Goal: Information Seeking & Learning: Learn about a topic

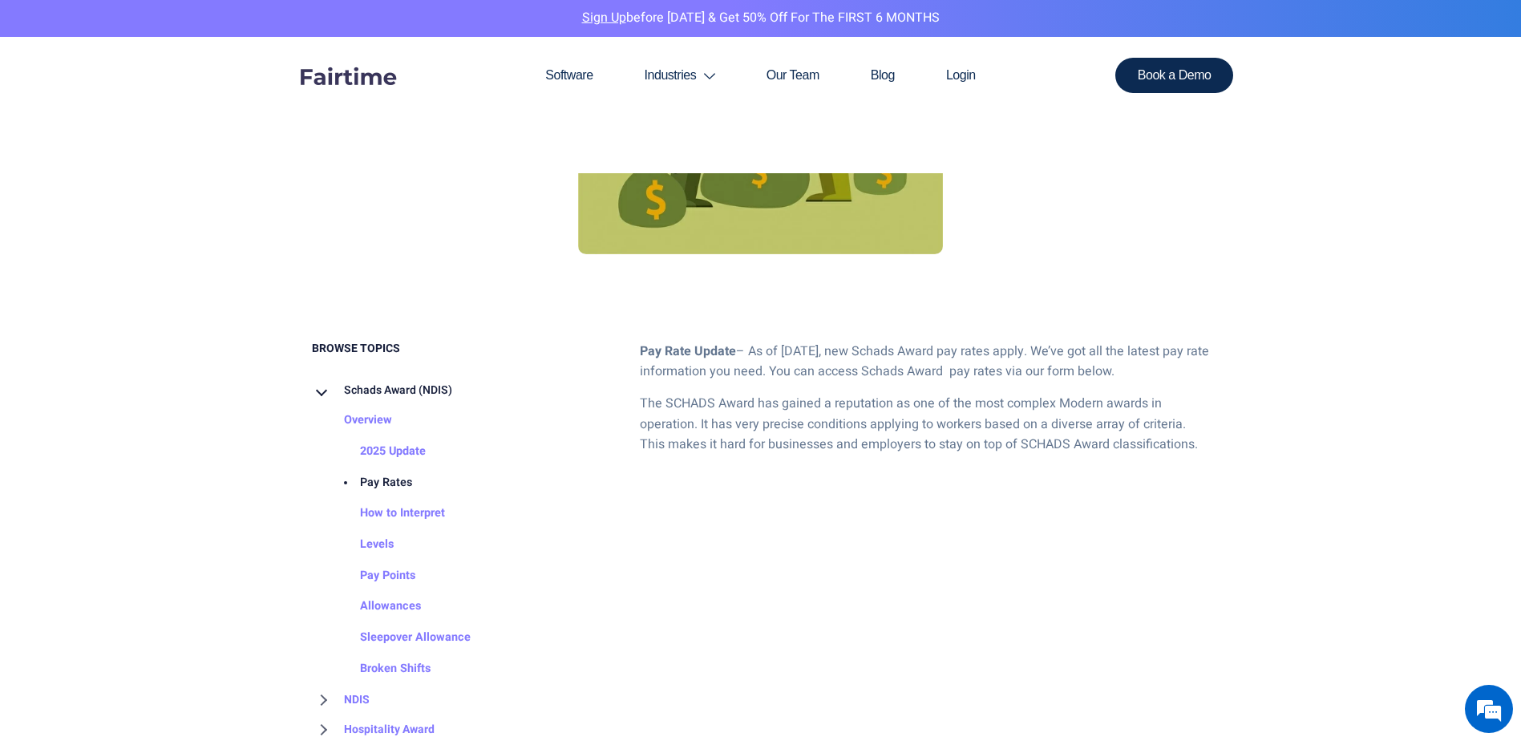
scroll to position [802, 0]
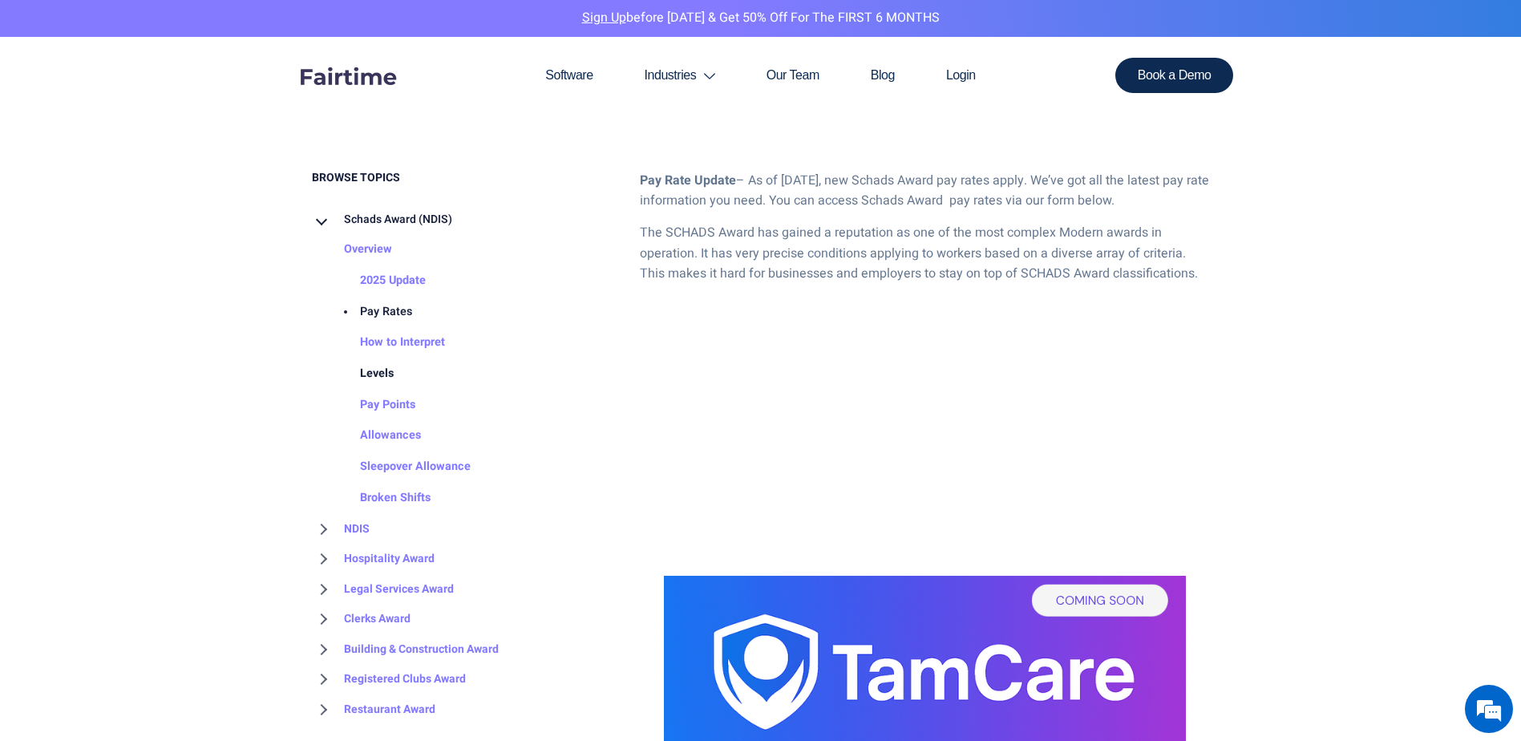
click at [383, 374] on link "Levels" at bounding box center [361, 373] width 66 height 31
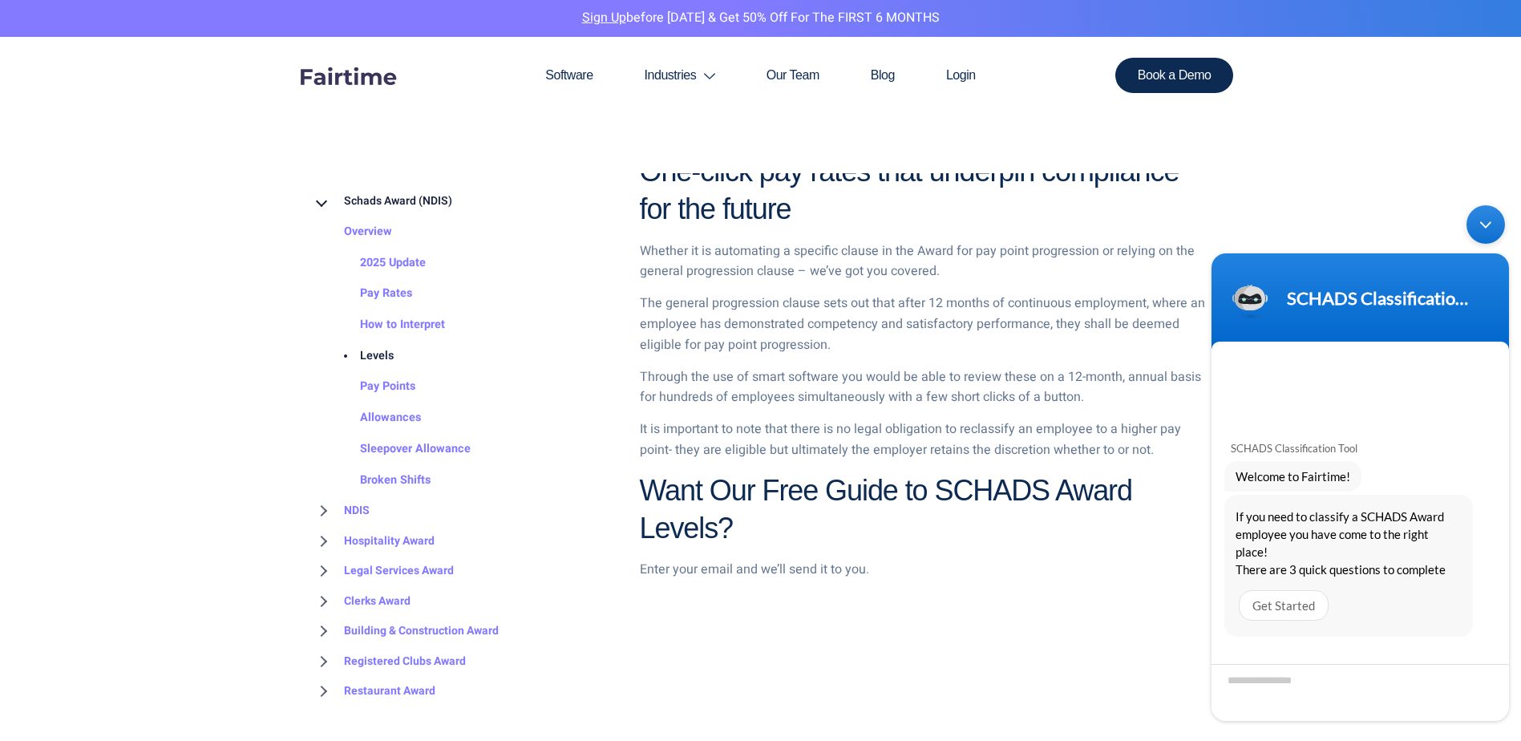
scroll to position [2084, 0]
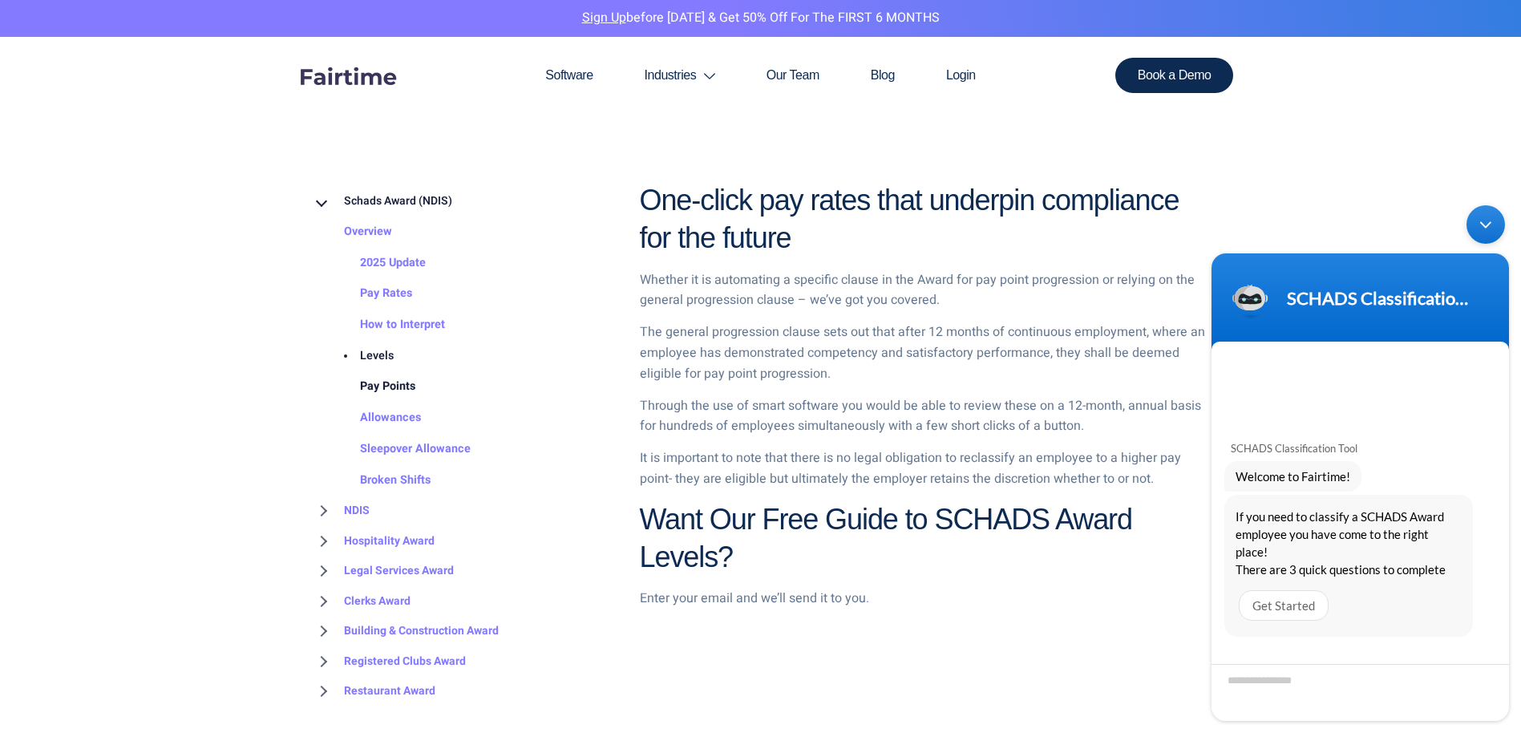
click at [401, 385] on link "Pay Points" at bounding box center [371, 386] width 87 height 31
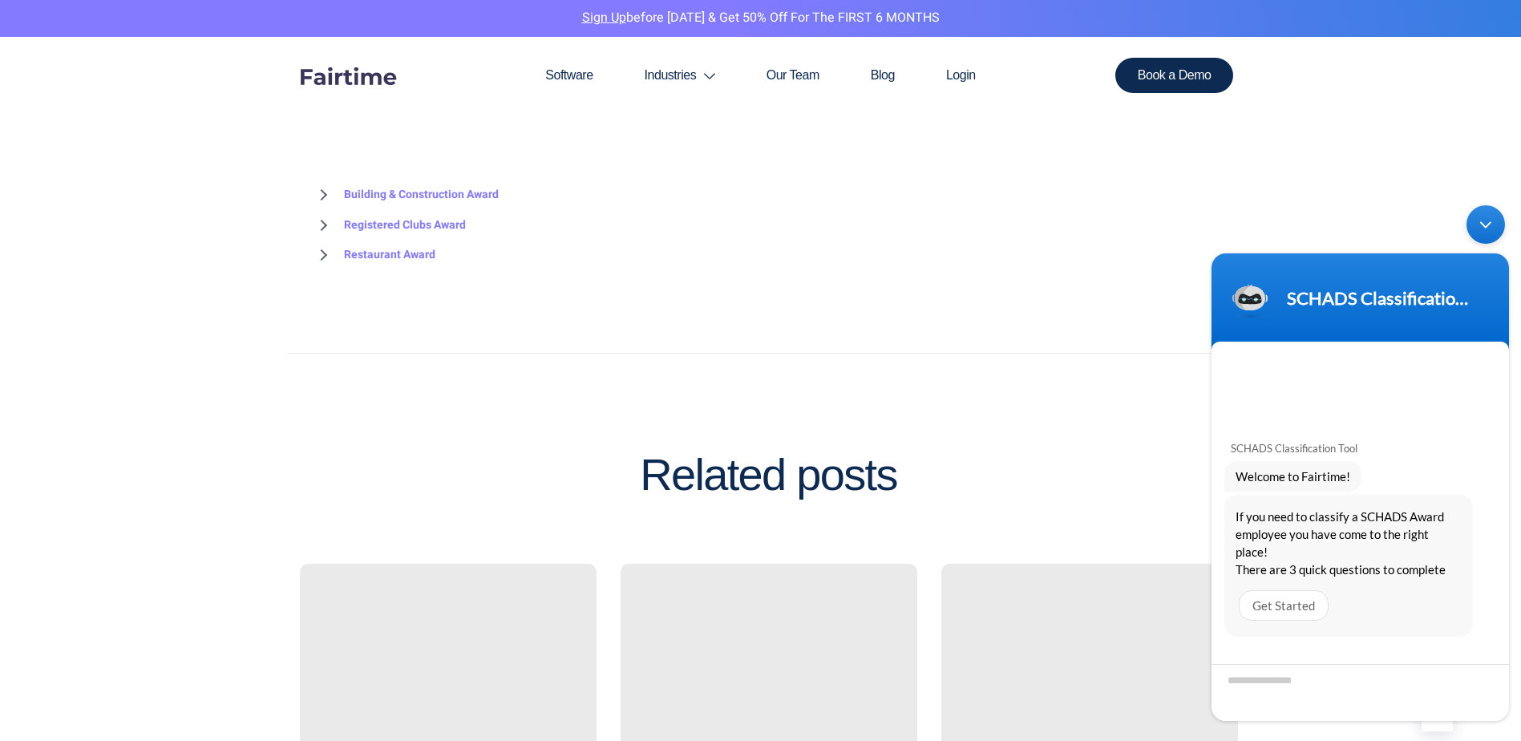
scroll to position [2485, 0]
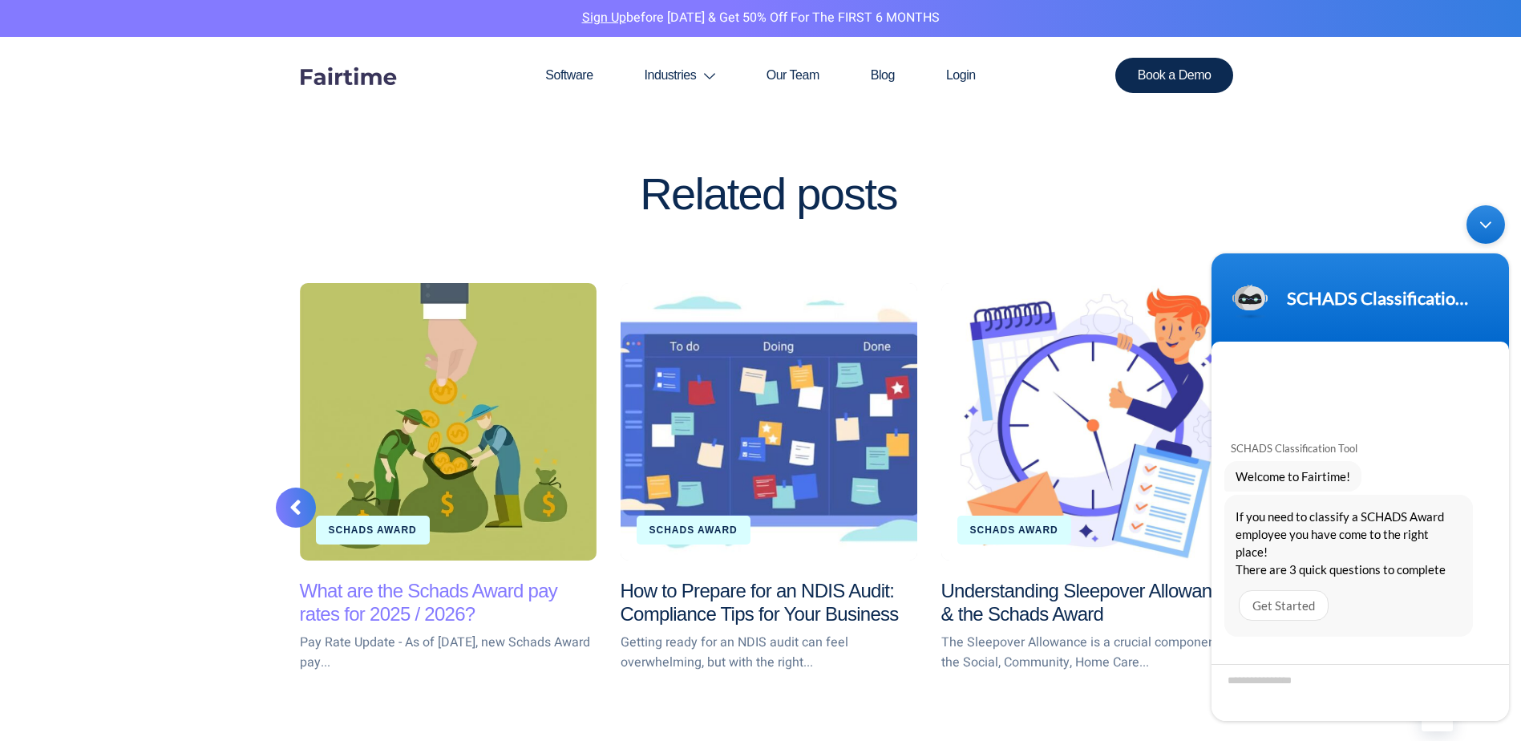
click at [392, 609] on link "What are the Schads Award pay rates for 2025 / 2026?" at bounding box center [429, 602] width 258 height 45
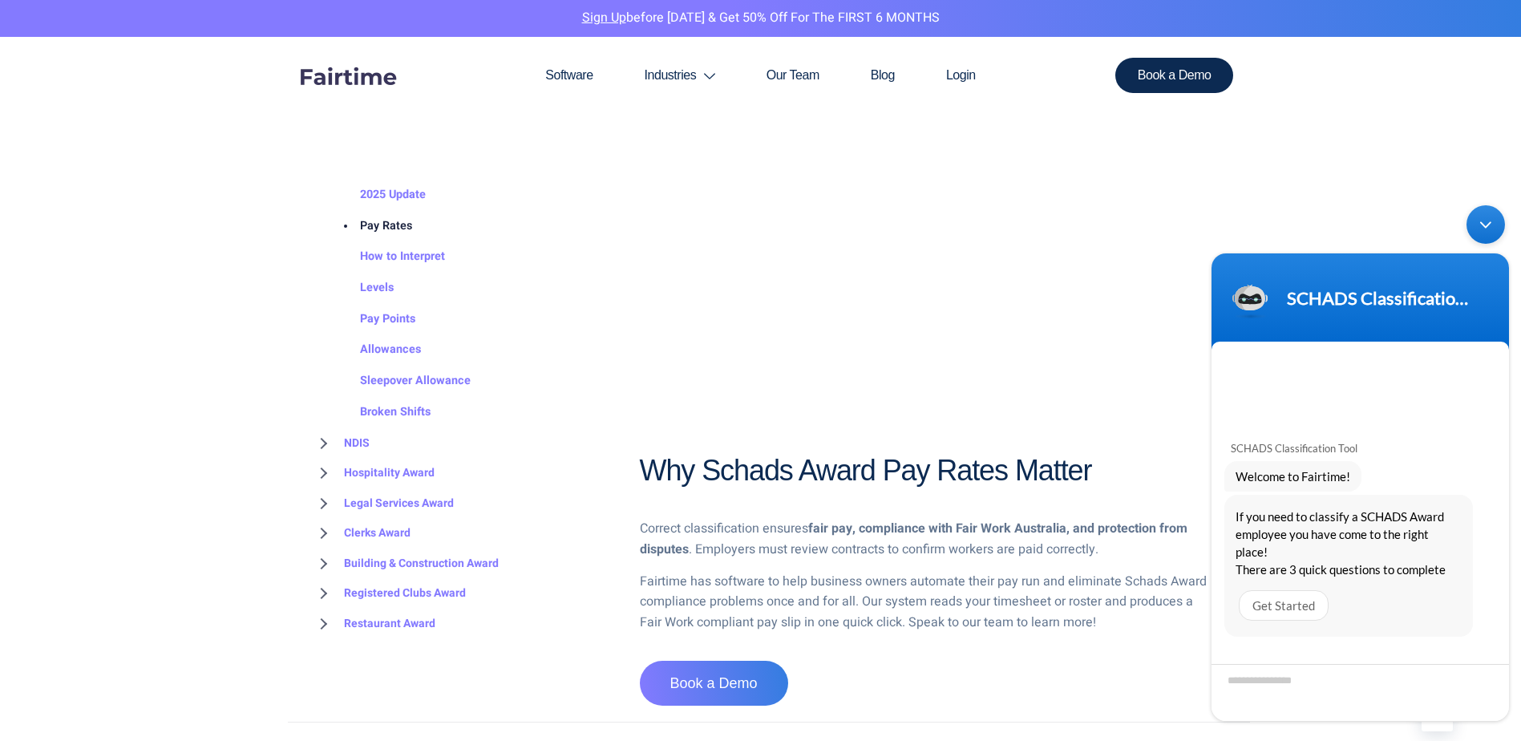
scroll to position [3607, 0]
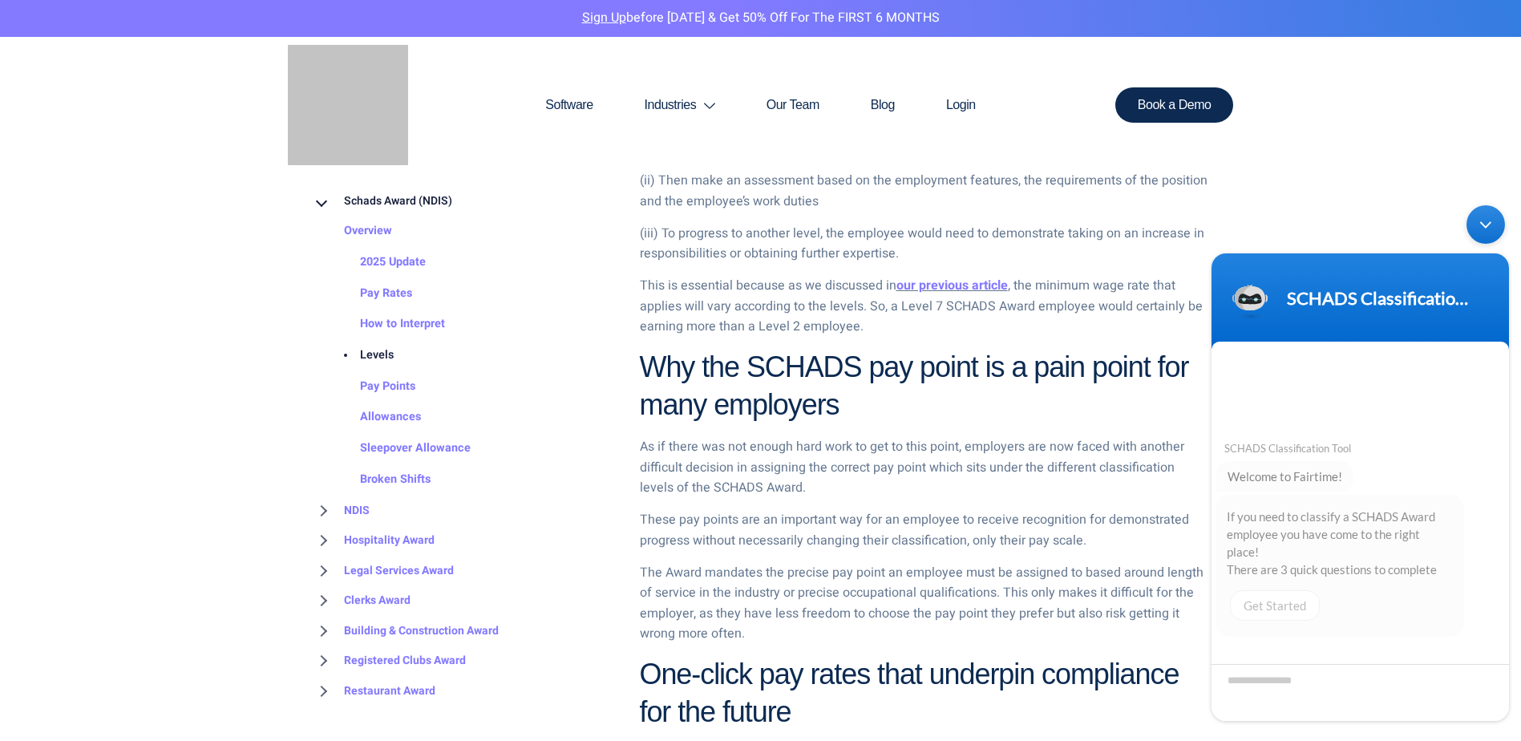
scroll to position [2084, 0]
